Goal: Task Accomplishment & Management: Manage account settings

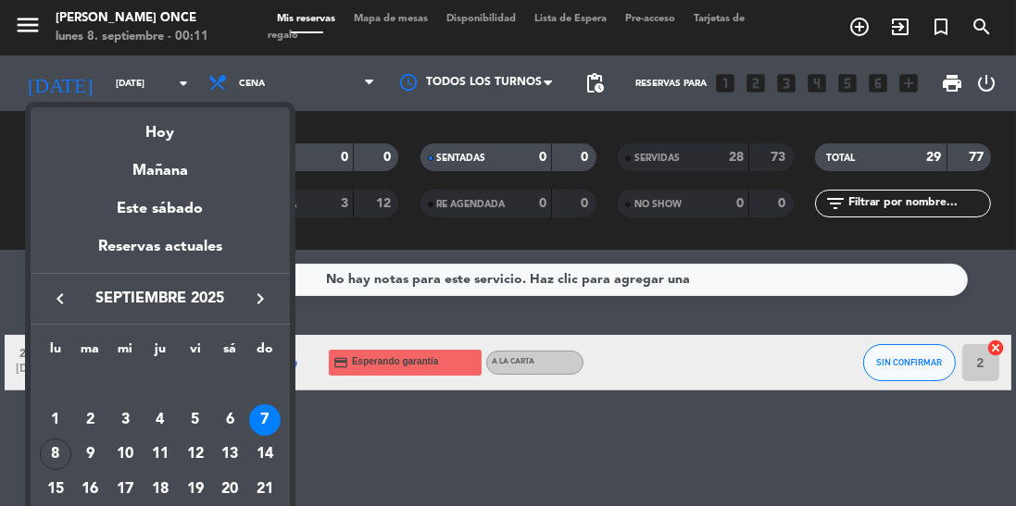
click at [178, 181] on div "Mañana" at bounding box center [160, 164] width 259 height 38
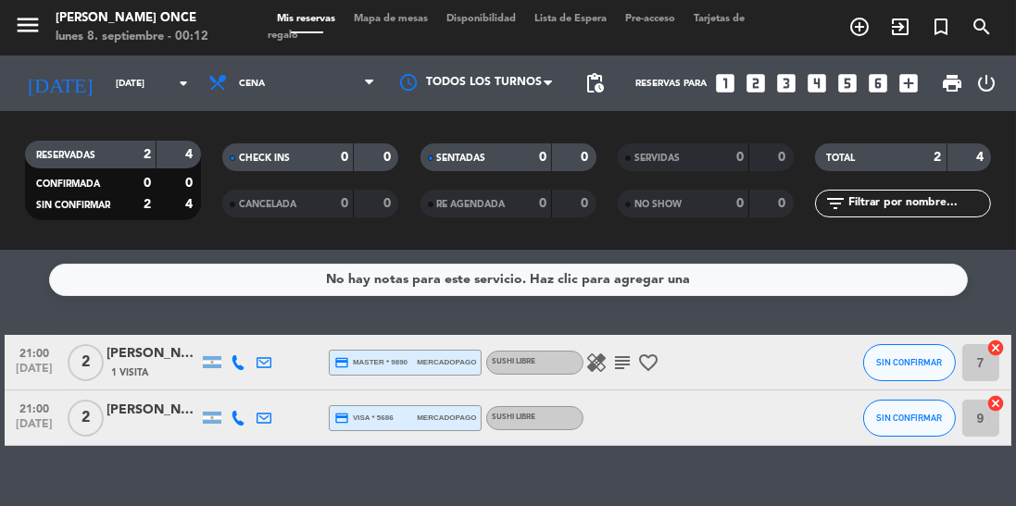
click at [583, 356] on span "healing" at bounding box center [596, 363] width 26 height 22
click at [594, 370] on icon "healing" at bounding box center [596, 363] width 22 height 22
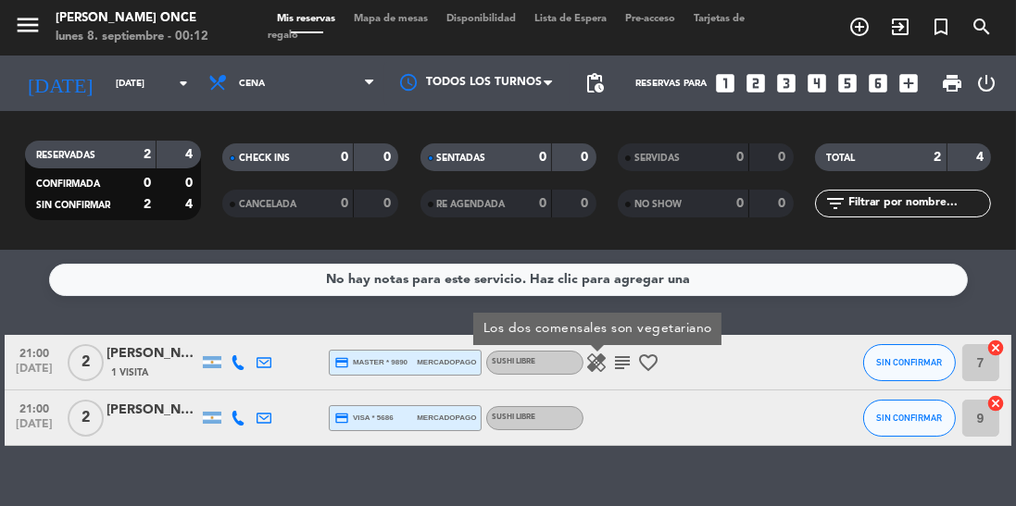
click at [622, 364] on icon "subject" at bounding box center [622, 363] width 22 height 22
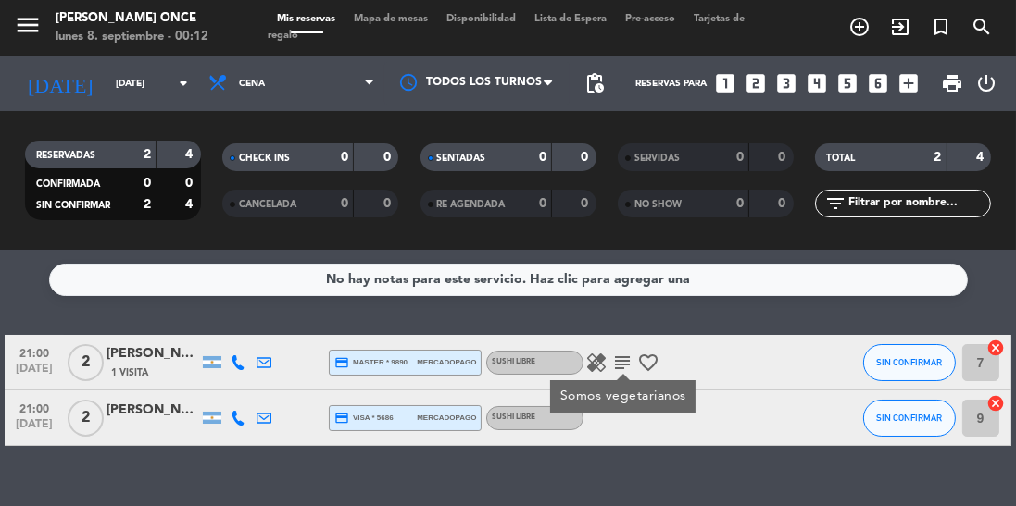
click at [435, 505] on div "No hay notas para este servicio. Haz clic para agregar una 21:00 [DATE] 2 [PERS…" at bounding box center [508, 378] width 1016 height 256
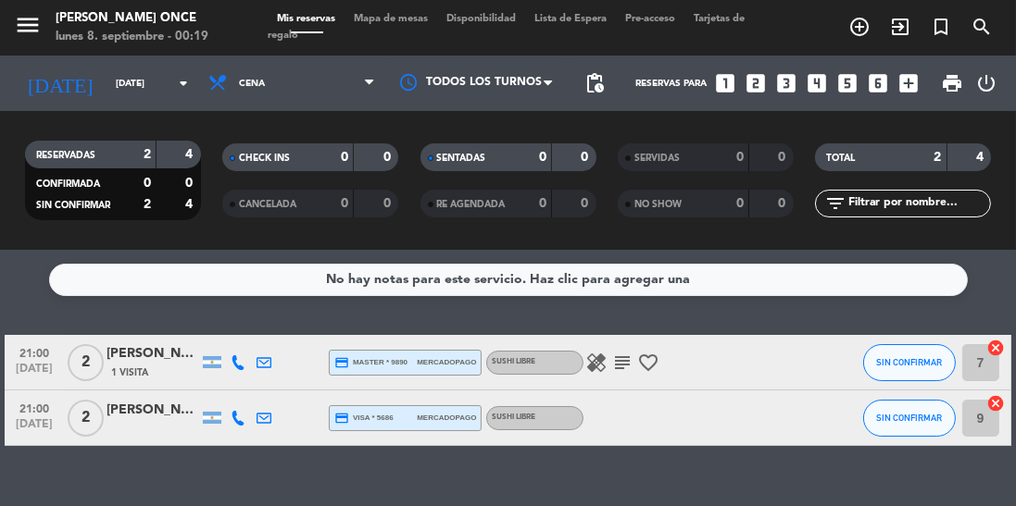
click at [131, 94] on input "[DATE]" at bounding box center [174, 83] width 136 height 29
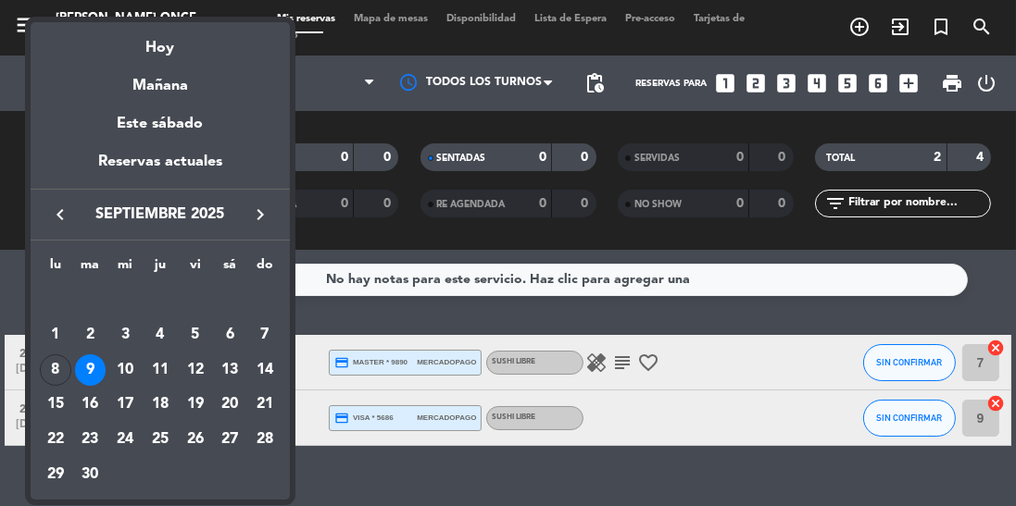
click at [55, 357] on div "8" at bounding box center [55, 370] width 31 height 31
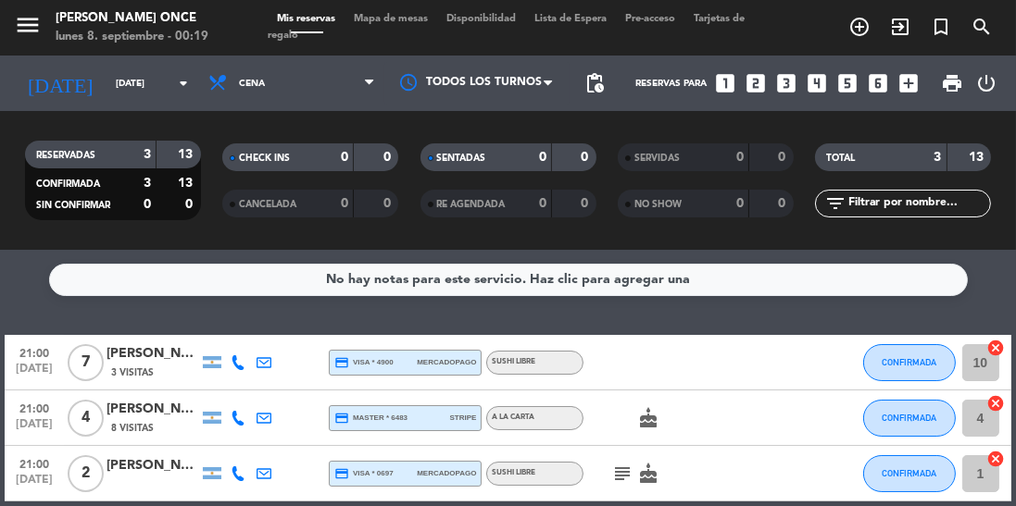
click at [164, 63] on div "[DATE] [DATE] arrow_drop_down" at bounding box center [106, 83] width 185 height 41
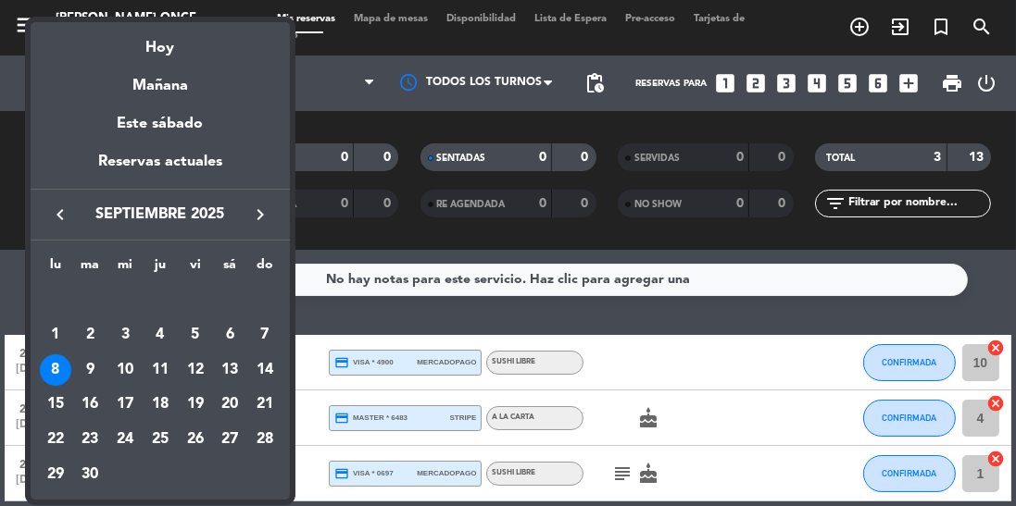
click at [148, 82] on div "Mañana" at bounding box center [160, 79] width 259 height 38
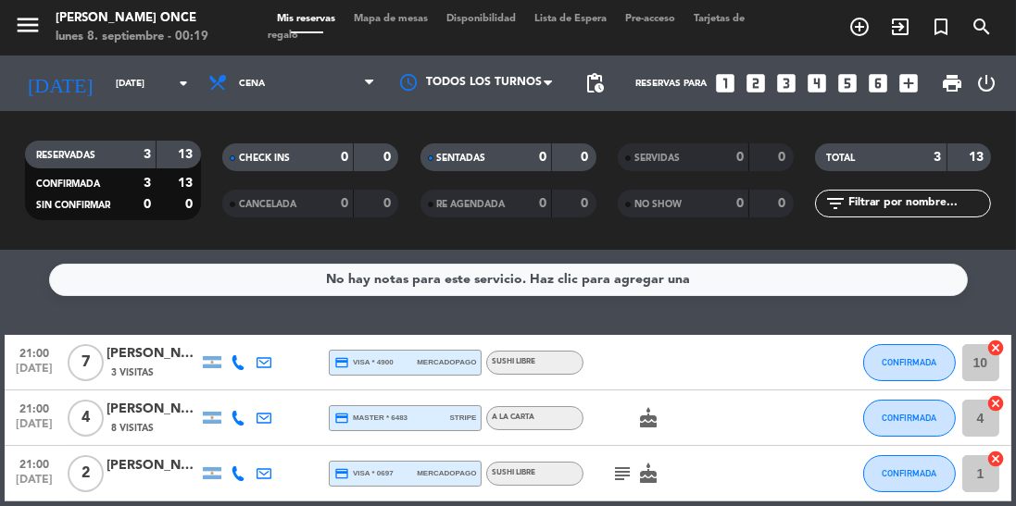
type input "[DATE]"
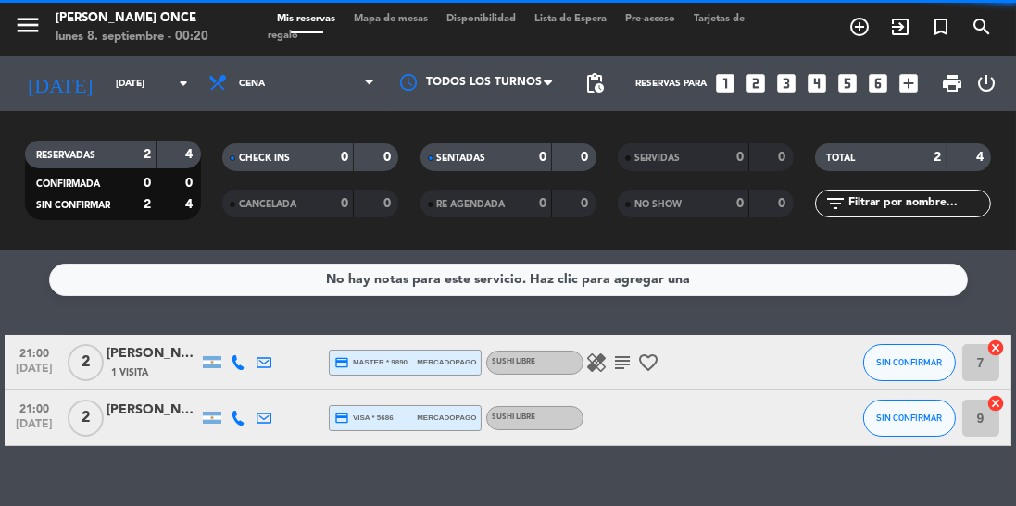
click at [143, 84] on input "[DATE]" at bounding box center [174, 83] width 136 height 29
